Goal: Use online tool/utility: Utilize a website feature to perform a specific function

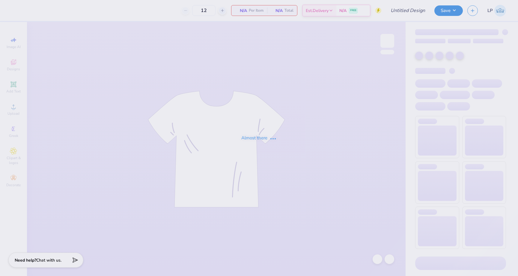
type input "philo fall 2025"
type input "50"
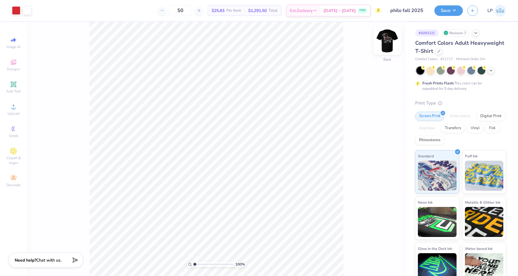
click at [390, 44] on img at bounding box center [387, 41] width 24 height 24
click at [389, 46] on img at bounding box center [387, 41] width 24 height 24
click at [378, 258] on icon at bounding box center [378, 259] width 6 height 6
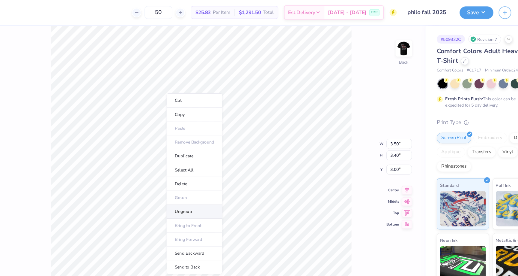
click at [205, 180] on li "Ungroup" at bounding box center [210, 178] width 47 height 12
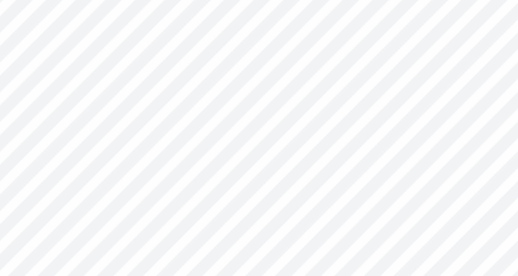
type input "1.68"
type input "1.77"
type input "3.82"
type input "3.50"
type input "3.40"
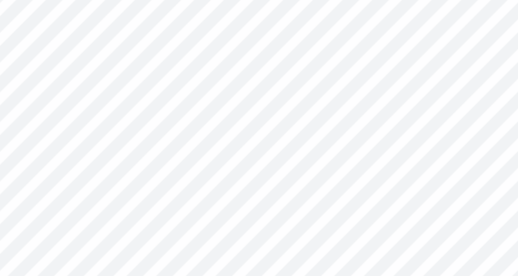
type input "3.00"
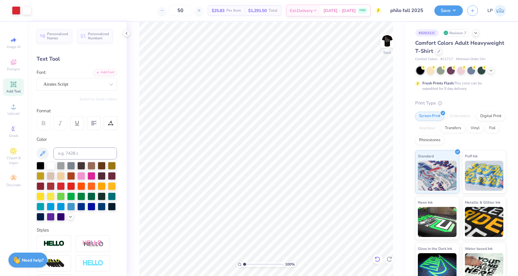
click at [380, 259] on icon at bounding box center [378, 259] width 6 height 6
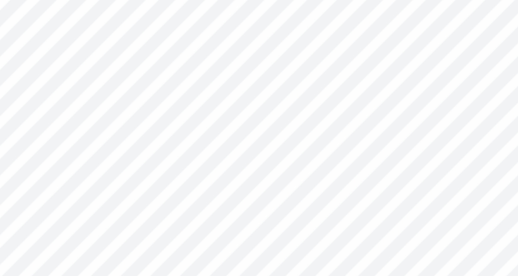
type input "0.90"
type input "0.42"
type input "1.21"
type input "0.64"
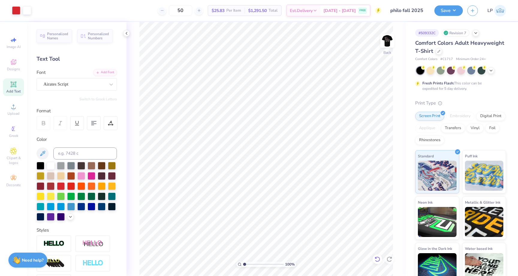
click at [374, 258] on div at bounding box center [378, 259] width 10 height 10
click at [385, 46] on img at bounding box center [387, 41] width 24 height 24
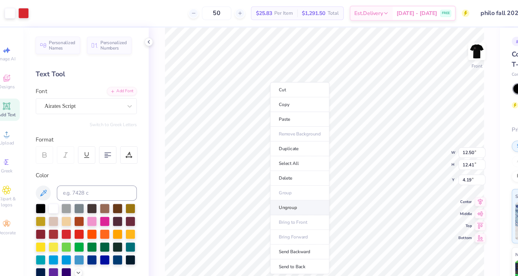
click at [242, 164] on li "Ungroup" at bounding box center [246, 165] width 47 height 12
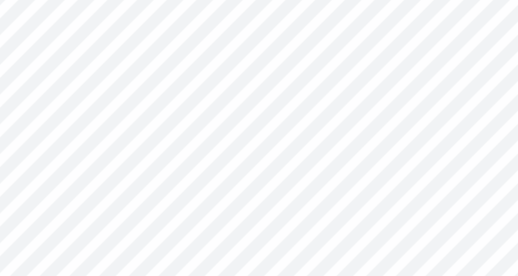
type input "1.37"
type input "0.97"
type input "6.29"
type input "1.23"
type input "0.65"
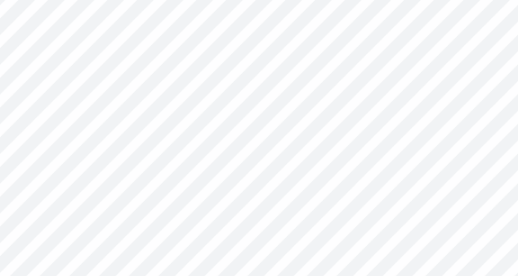
type input "6.23"
type input "3.91"
type input "2.06"
type input "5.56"
type input "2.77"
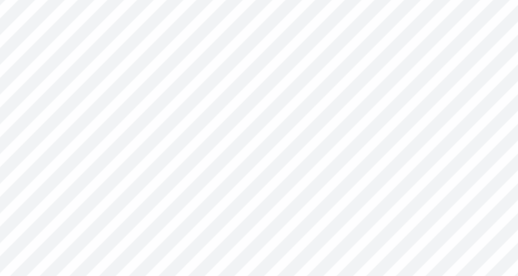
type input "1.46"
type input "4.43"
type input "12.50"
type input "9.99"
type input "4.19"
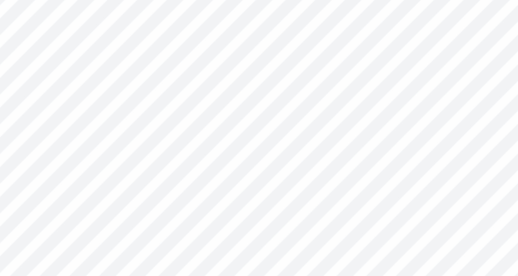
type input "0.10"
type input "0.12"
type input "6.90"
type input "0.86"
type input "0.89"
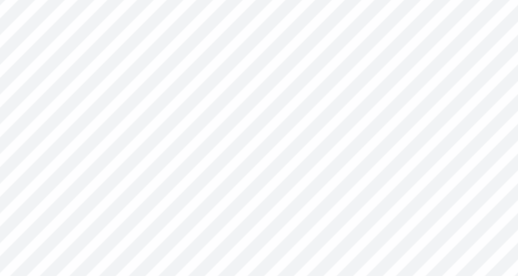
type input "0.77"
type input "0.80"
type input "6.13"
type input "0.71"
type input "0.74"
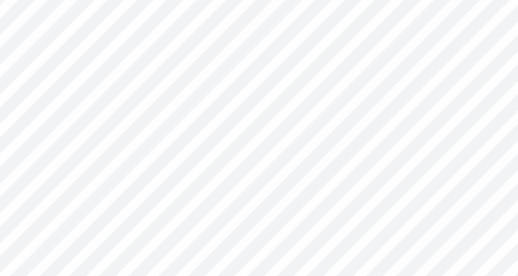
type input "0.74"
type input "0.77"
type input "6.10"
type input "0.77"
type input "0.79"
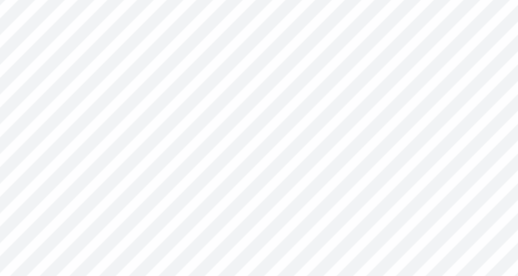
type input "6.07"
type input "12.50"
type input "9.99"
type input "4.30"
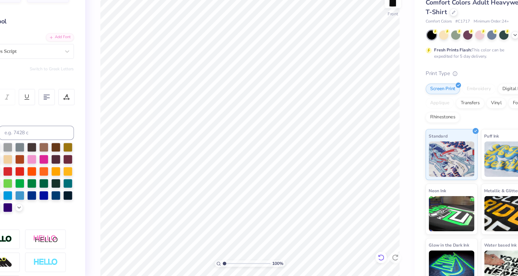
click at [376, 259] on icon at bounding box center [378, 259] width 6 height 6
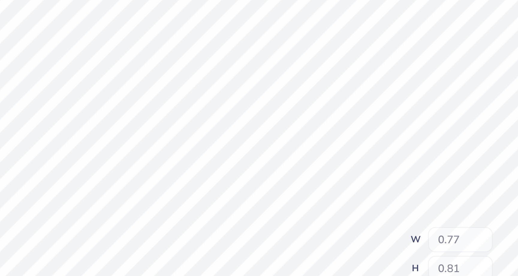
type input "0.77"
type input "0.81"
type input "5.48"
type input "0.76"
type input "0.79"
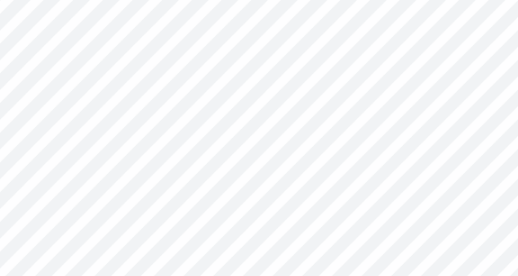
type input "12.50"
type input "9.99"
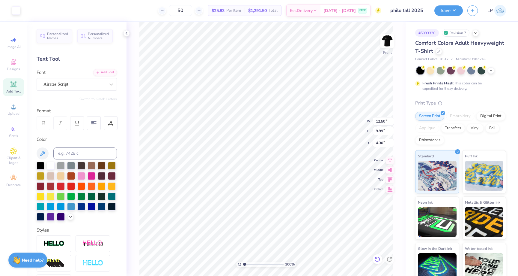
click at [377, 256] on icon at bounding box center [378, 259] width 6 height 6
type input "4.19"
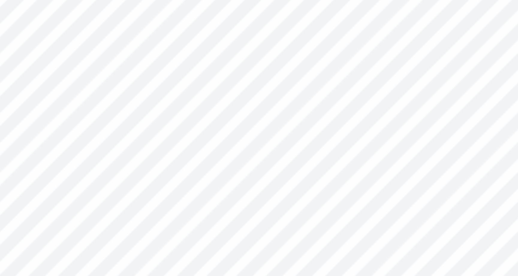
type input "6.27"
type input "0.45"
type input "0.57"
type input "5.70"
type input "0.35"
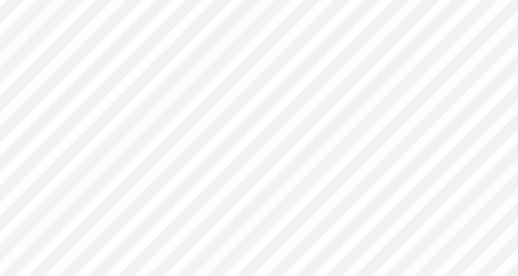
type input "0.36"
type input "0.38"
type input "0.39"
type input "6.83"
type input "0.41"
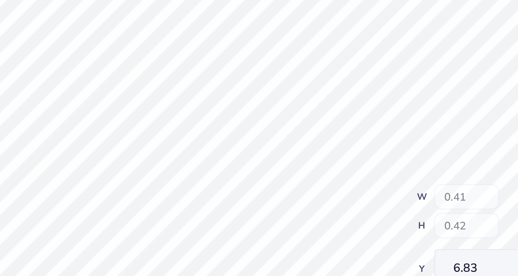
type input "0.42"
type input "0.43"
type input "6.26"
type input "0.54"
type input "0.57"
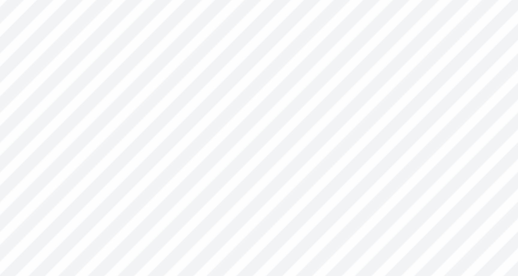
type input "0.45"
type input "0.48"
type input "6.27"
type input "0.44"
type input "0.46"
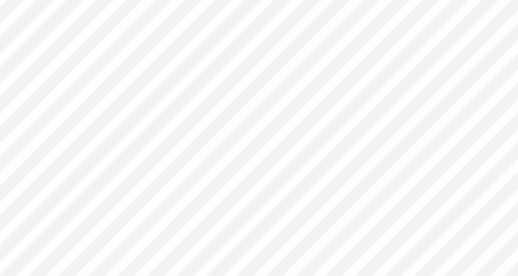
type input "6.28"
type input "0.40"
type input "0.42"
type input "6.29"
type input "0.37"
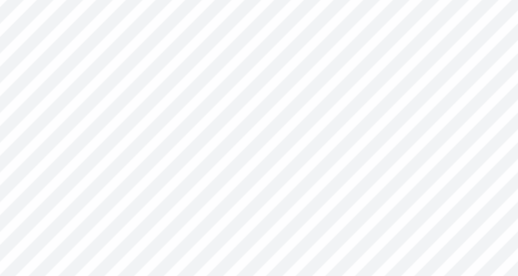
type input "0.40"
type input "6.31"
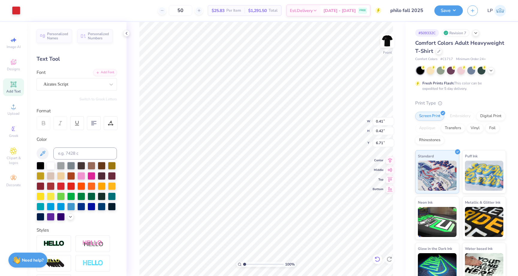
click at [377, 259] on icon at bounding box center [378, 259] width 6 height 6
type input "6.83"
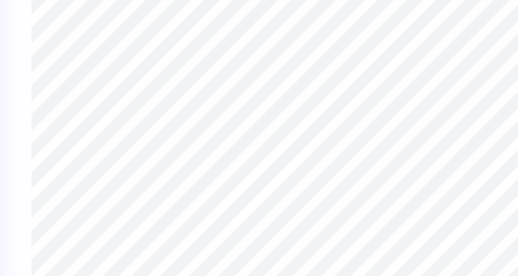
type input "0.40"
type input "0.41"
type input "6.84"
type input "0.39"
type input "0.40"
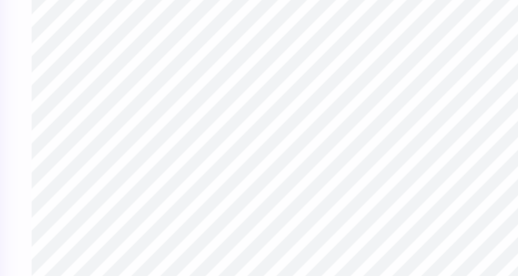
type input "6.85"
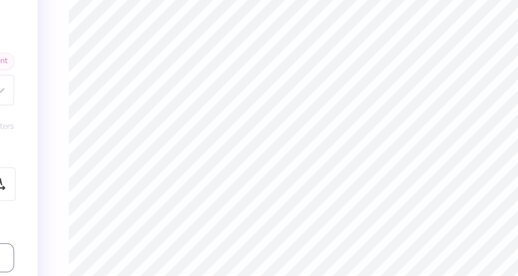
type input "6.44"
type input "12.50"
type input "9.99"
type input "4.19"
type input "1.60"
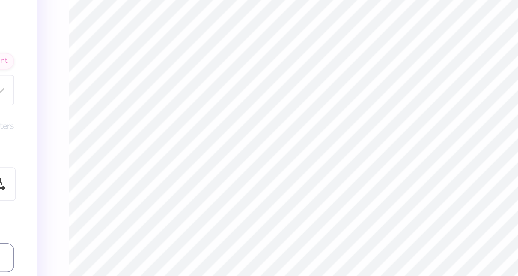
type input "1.21"
type input "7.03"
type input "12.50"
type input "9.99"
type input "4.19"
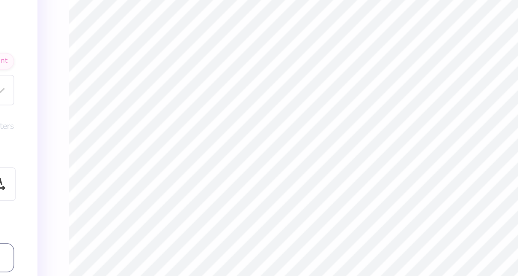
type input "2.24"
type input "1.29"
type input "6.43"
type input "2.25"
type input "1.25"
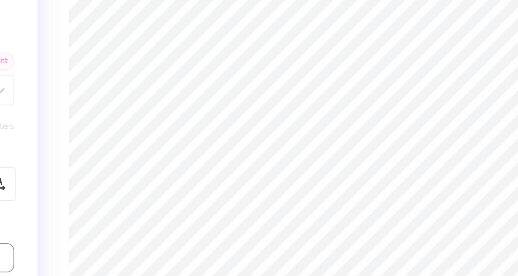
type input "6.45"
type input "2.12"
type input "1.17"
type input "6.51"
type input "12.50"
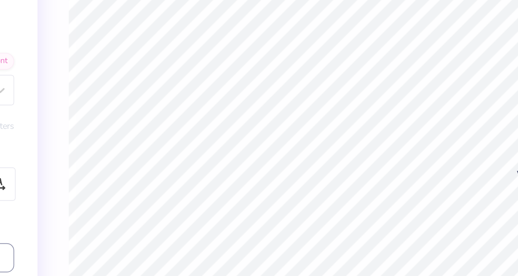
type input "9.99"
type input "4.19"
type input "0.45"
type input "0.57"
type input "5.70"
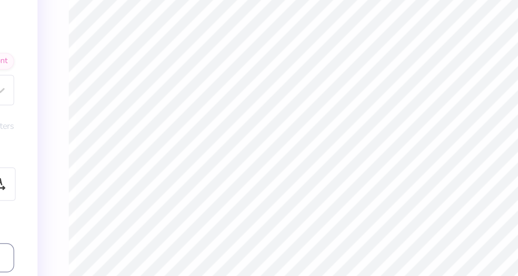
type input "0.58"
type input "0.32"
type input "0.41"
type input "5.71"
type input "12.50"
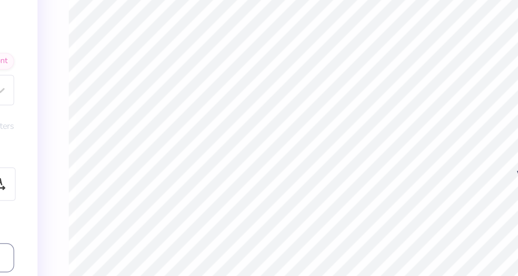
type input "9.99"
type input "4.19"
type input "0.32"
type input "0.41"
type input "6.10"
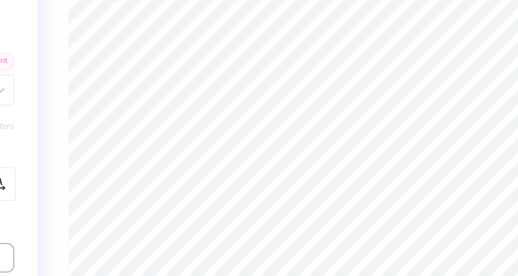
type input "0.41"
type input "0.51"
type input "5.99"
type input "0.35"
type input "0.44"
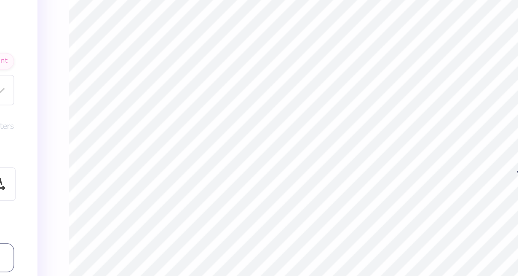
type input "0.41"
type input "0.52"
type input "6.00"
type input "0.37"
type input "0.47"
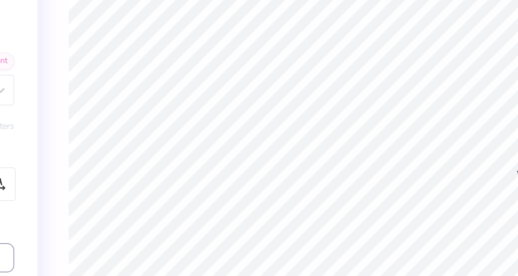
type input "0.42"
type input "0.53"
type input "5.93"
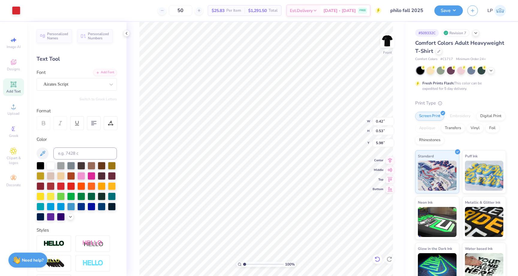
click at [377, 256] on icon at bounding box center [377, 258] width 5 height 5
type input "5.93"
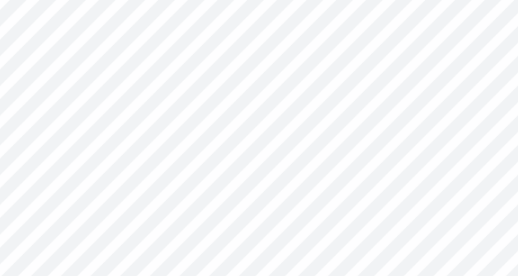
type input "0.39"
type input "0.41"
type input "6.29"
type input "1.22"
type input "0.16"
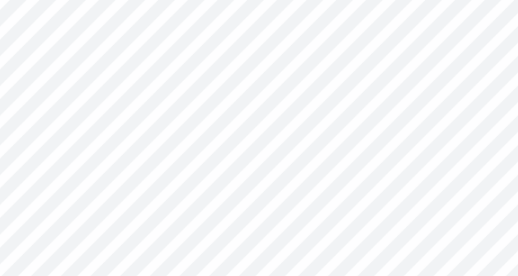
type input "4.83"
type input "0.42"
type input "0.53"
type input "5.97"
type input "0.33"
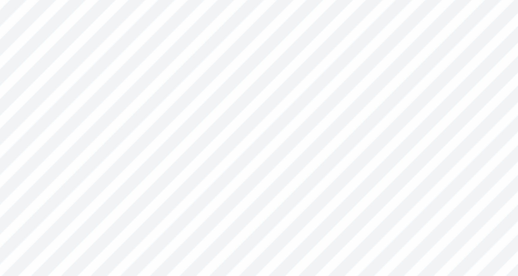
type input "0.42"
type input "0.41"
type input "0.52"
type input "5.86"
type input "0.48"
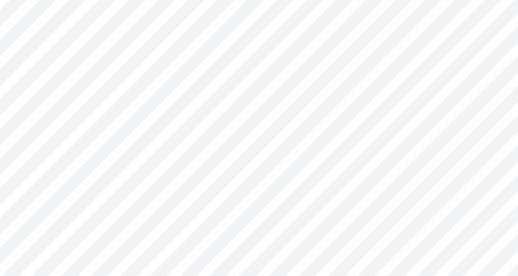
type input "0.61"
type input "0.40"
type input "0.51"
type input "5.95"
type input "0.38"
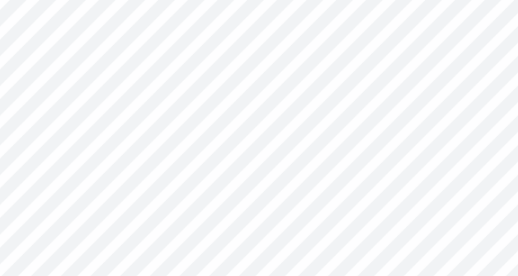
type input "0.48"
type input "12.50"
type input "9.99"
type input "4.19"
type input "0.70"
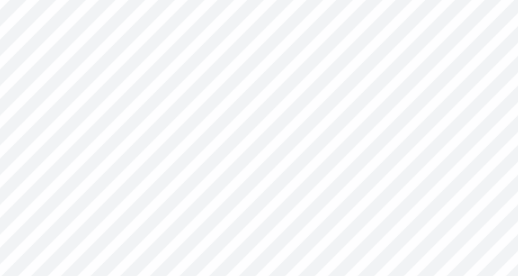
type input "0.65"
type input "5.30"
type input "0.73"
type input "0.68"
type input "5.27"
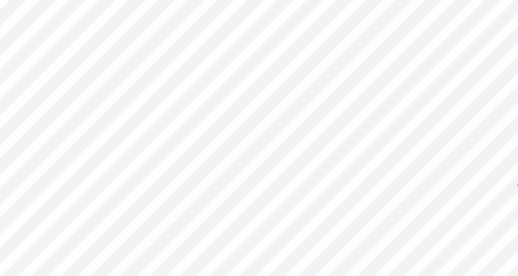
type input "0.63"
type input "0.59"
type input "0.70"
type input "0.65"
type input "5.20"
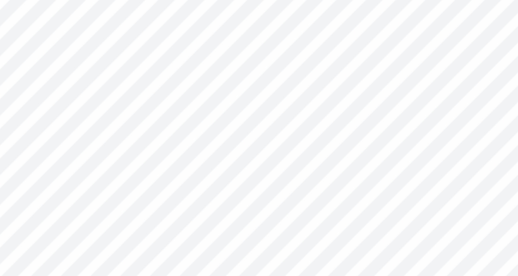
type input "0.64"
type input "0.60"
type input "0.61"
type input "0.56"
type input "5.24"
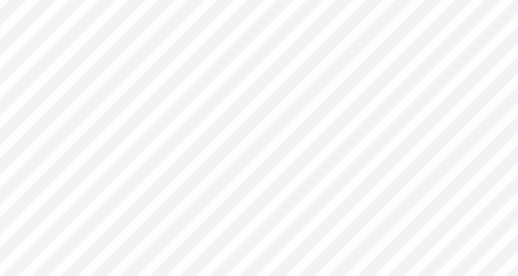
type input "0.45"
type input "0.57"
type input "5.87"
type input "0.39"
type input "0.49"
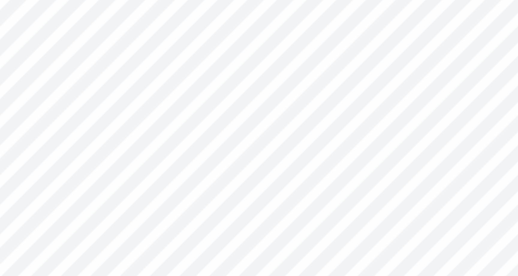
type input "0.38"
type input "0.48"
type input "12.50"
type input "9.99"
type input "4.19"
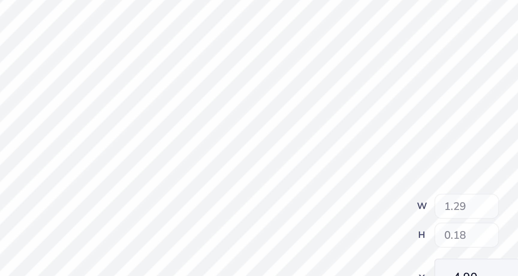
type input "1.29"
type input "0.18"
type input "5.20"
type input "0.66"
type input "0.61"
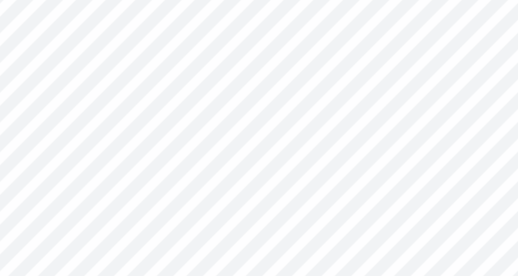
type input "5.15"
type input "0.63"
type input "0.58"
type input "5.18"
type input "0.44"
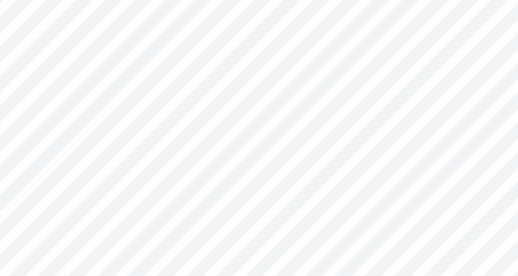
type input "0.56"
type input "0.36"
type input "0.46"
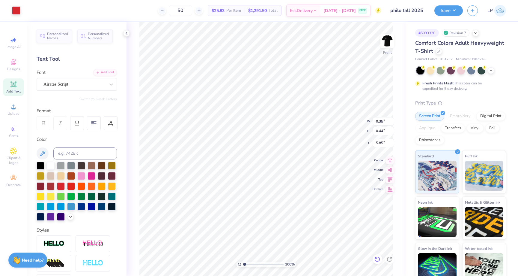
click at [378, 261] on icon at bounding box center [377, 258] width 5 height 5
click at [445, 14] on button "Save" at bounding box center [449, 9] width 28 height 10
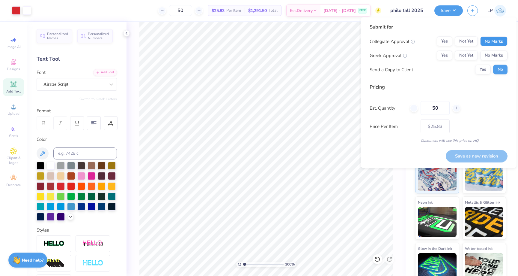
click at [497, 41] on button "No Marks" at bounding box center [493, 42] width 27 height 10
click at [470, 55] on button "Not Yet" at bounding box center [466, 56] width 23 height 10
click at [489, 160] on button "Save as new revision" at bounding box center [477, 156] width 62 height 12
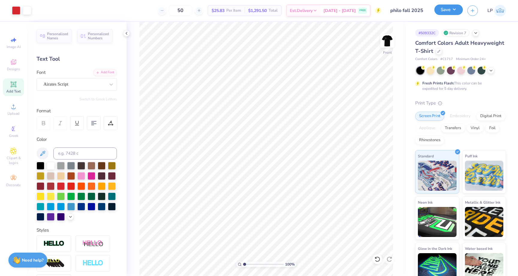
click at [449, 8] on button "Save" at bounding box center [449, 9] width 28 height 10
click at [452, 9] on button "Save" at bounding box center [449, 9] width 28 height 10
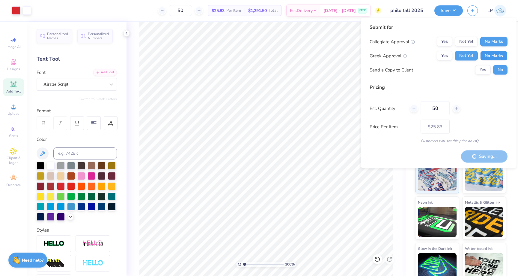
click at [499, 53] on button "No Marks" at bounding box center [493, 56] width 27 height 10
click at [468, 56] on button "Not Yet" at bounding box center [466, 56] width 23 height 10
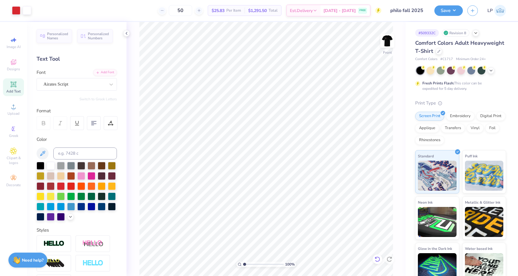
click at [376, 261] on icon at bounding box center [378, 259] width 6 height 6
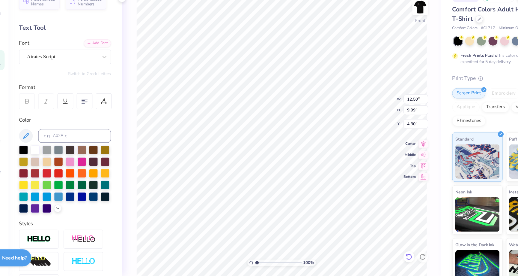
click at [376, 259] on icon at bounding box center [378, 259] width 6 height 6
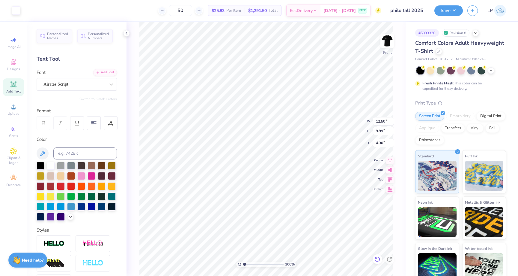
click at [378, 260] on icon at bounding box center [378, 259] width 6 height 6
click at [378, 256] on icon at bounding box center [378, 259] width 6 height 6
click at [389, 259] on icon at bounding box center [390, 259] width 6 height 6
click at [379, 259] on icon at bounding box center [378, 259] width 6 height 6
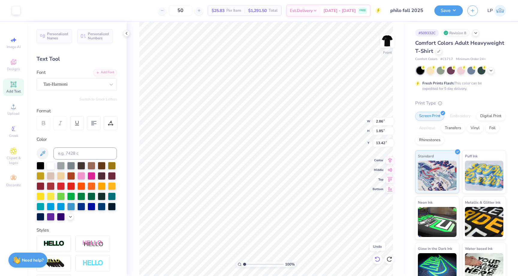
click at [379, 259] on icon at bounding box center [378, 259] width 6 height 6
click at [381, 259] on div at bounding box center [378, 259] width 10 height 10
click at [374, 258] on div at bounding box center [378, 259] width 10 height 10
click at [376, 258] on icon at bounding box center [375, 257] width 1 height 1
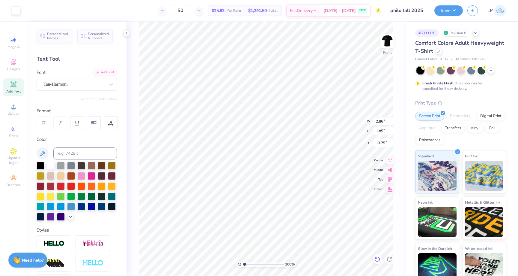
click at [379, 261] on icon at bounding box center [378, 259] width 6 height 6
click at [378, 260] on icon at bounding box center [378, 259] width 6 height 6
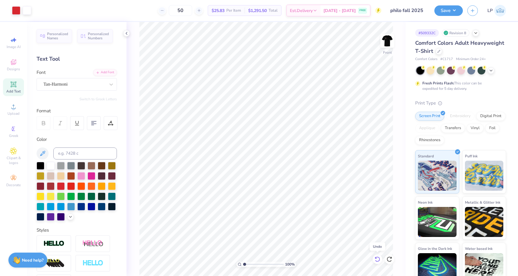
click at [378, 260] on icon at bounding box center [378, 259] width 6 height 6
click at [379, 256] on icon at bounding box center [378, 259] width 6 height 6
click at [377, 259] on icon at bounding box center [378, 259] width 6 height 6
click at [381, 256] on div at bounding box center [378, 259] width 10 height 10
click at [379, 256] on icon at bounding box center [378, 259] width 6 height 6
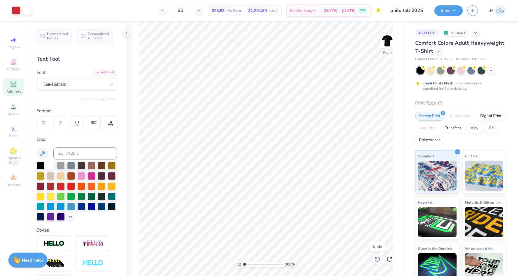
click at [379, 258] on icon at bounding box center [378, 259] width 6 height 6
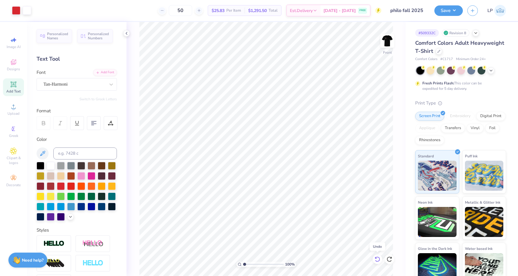
click at [379, 258] on icon at bounding box center [378, 259] width 6 height 6
click at [390, 257] on icon at bounding box center [389, 258] width 5 height 5
click at [377, 258] on icon at bounding box center [375, 257] width 1 height 1
click at [377, 258] on icon at bounding box center [378, 259] width 6 height 6
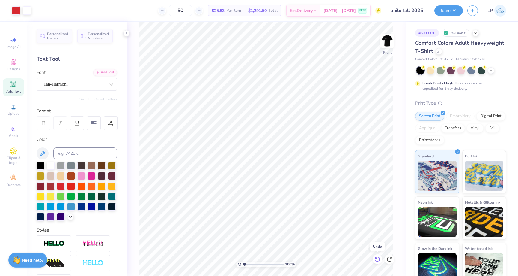
click at [377, 258] on icon at bounding box center [378, 259] width 6 height 6
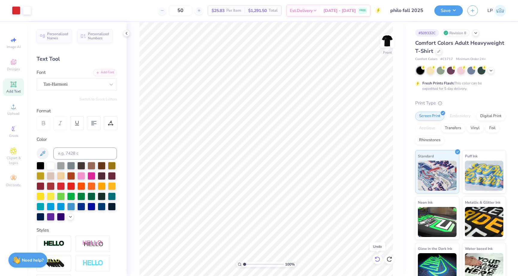
click at [377, 258] on icon at bounding box center [378, 259] width 6 height 6
click at [378, 260] on icon at bounding box center [378, 259] width 6 height 6
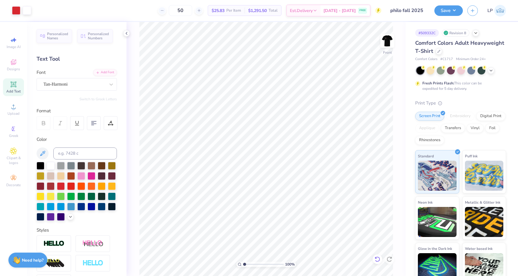
click at [379, 258] on icon at bounding box center [378, 259] width 6 height 6
click at [378, 258] on icon at bounding box center [378, 259] width 6 height 6
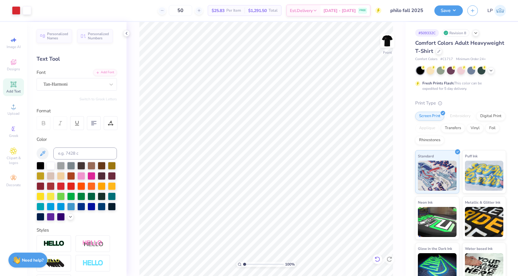
click at [378, 258] on icon at bounding box center [378, 259] width 6 height 6
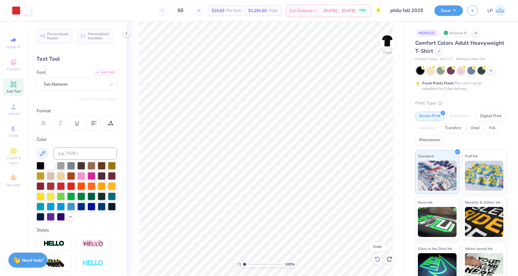
click at [378, 258] on icon at bounding box center [378, 259] width 6 height 6
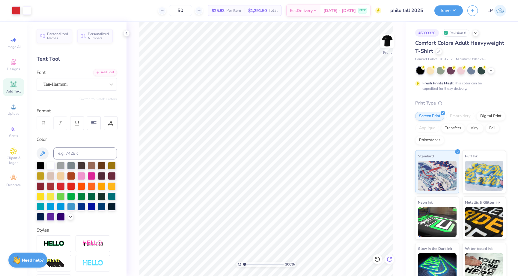
click at [389, 257] on icon at bounding box center [390, 259] width 6 height 6
click at [444, 12] on button "Save" at bounding box center [449, 9] width 28 height 10
